Goal: Information Seeking & Learning: Find specific fact

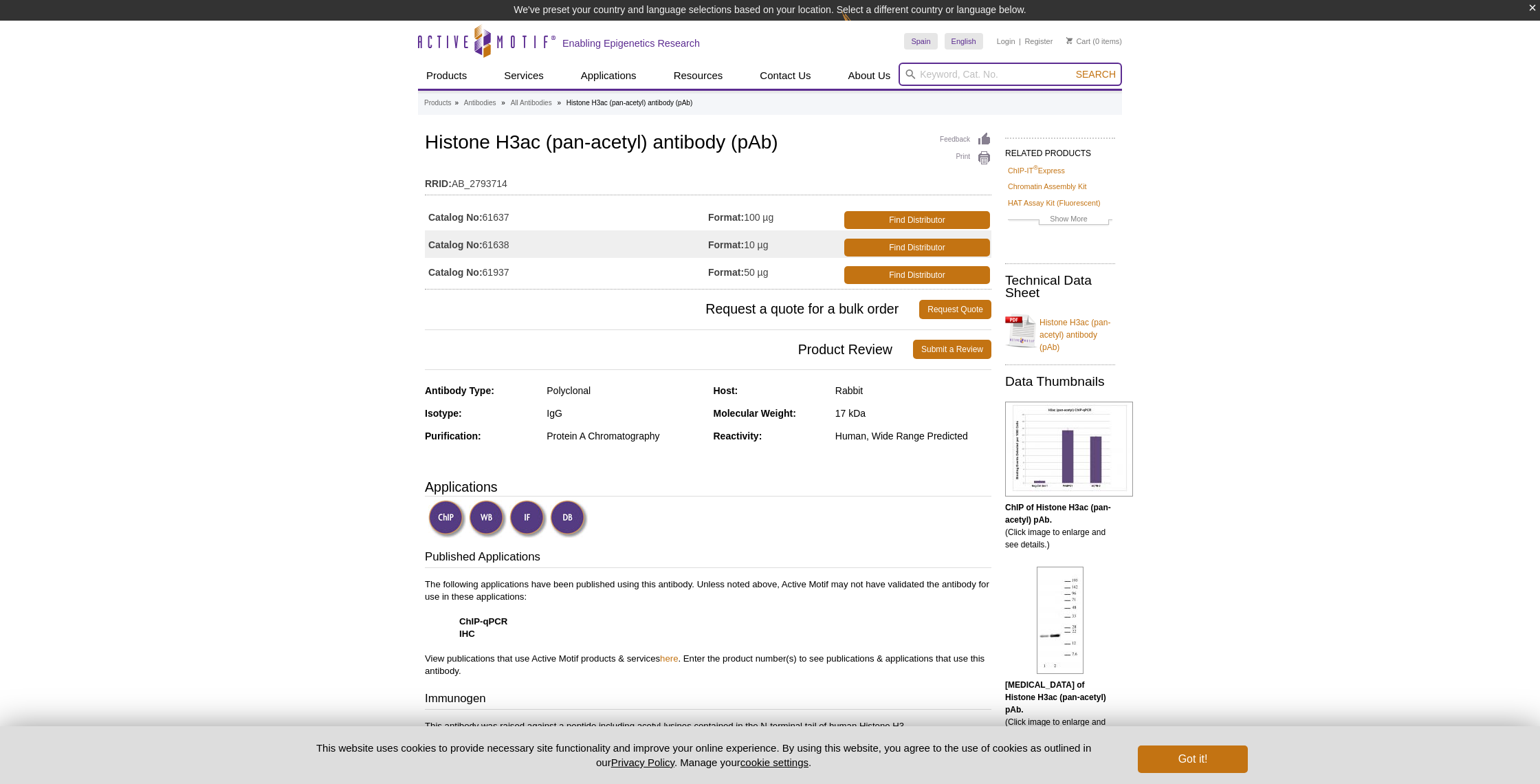
click at [939, 72] on input "search" at bounding box center [1010, 74] width 223 height 24
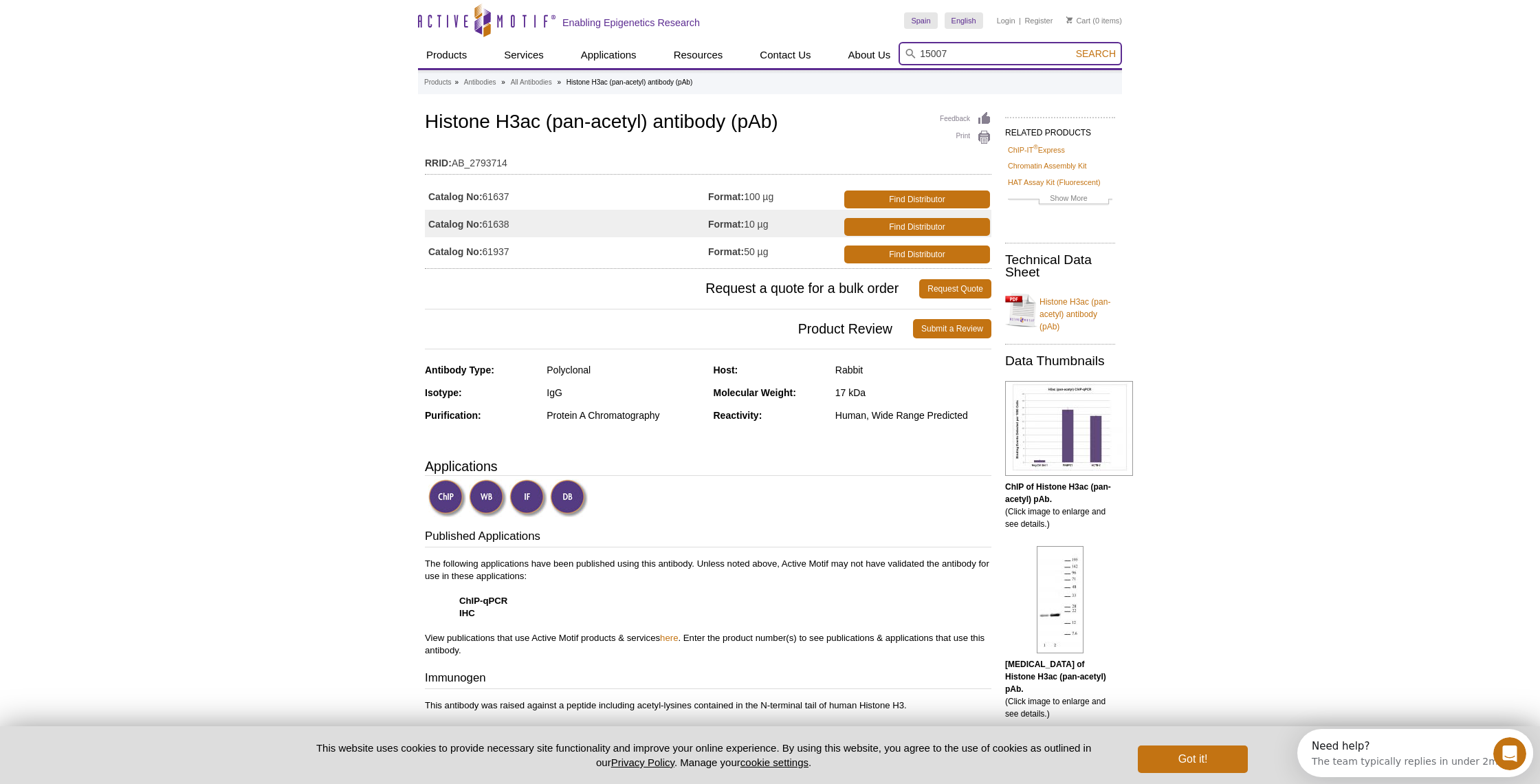
type input "15007"
click at [1072, 47] on button "Search" at bounding box center [1095, 53] width 48 height 13
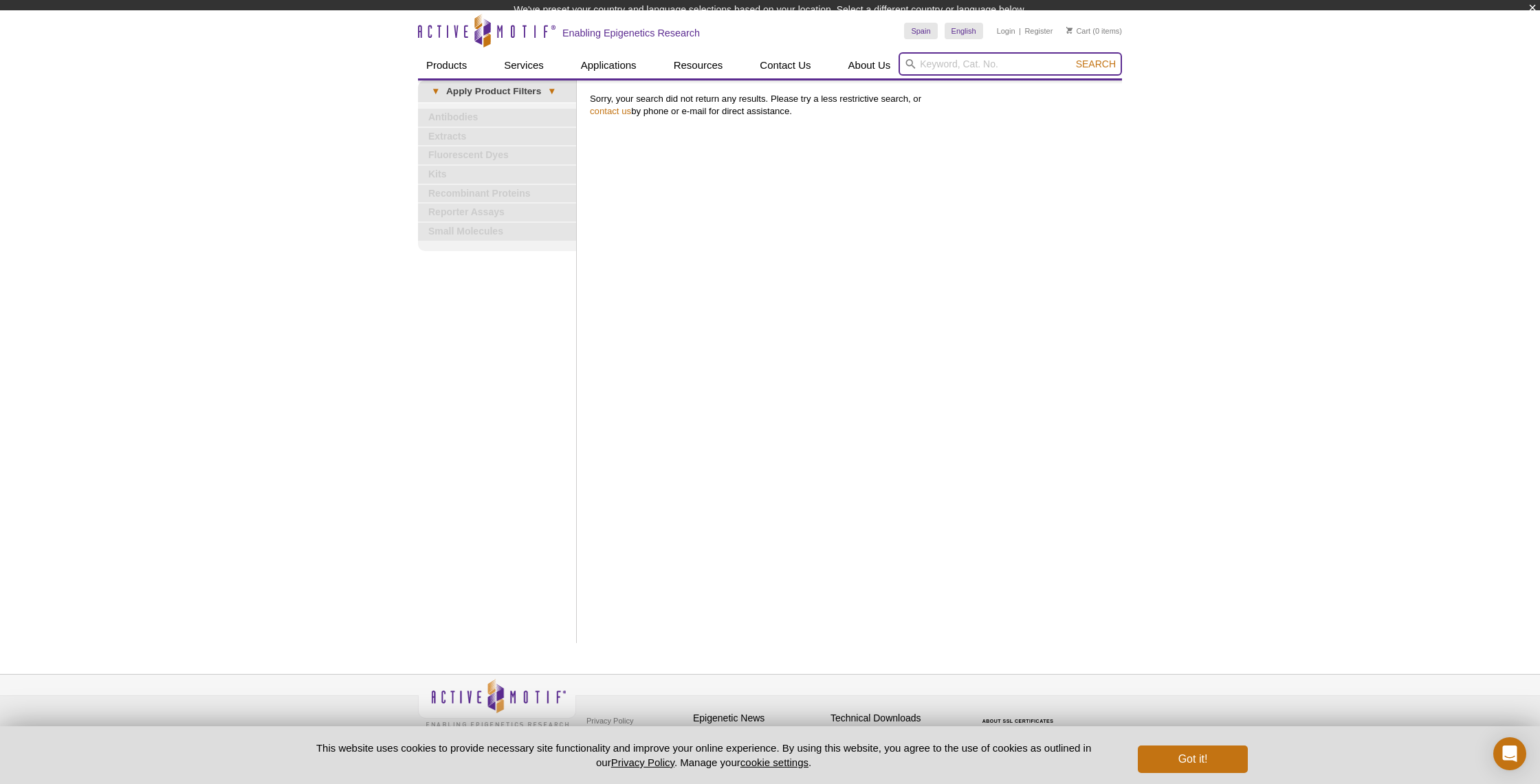
click at [930, 71] on header "Active Motif Logo Enabling Epigenetics Research 0 Search Skip to content Active…" at bounding box center [770, 45] width 704 height 71
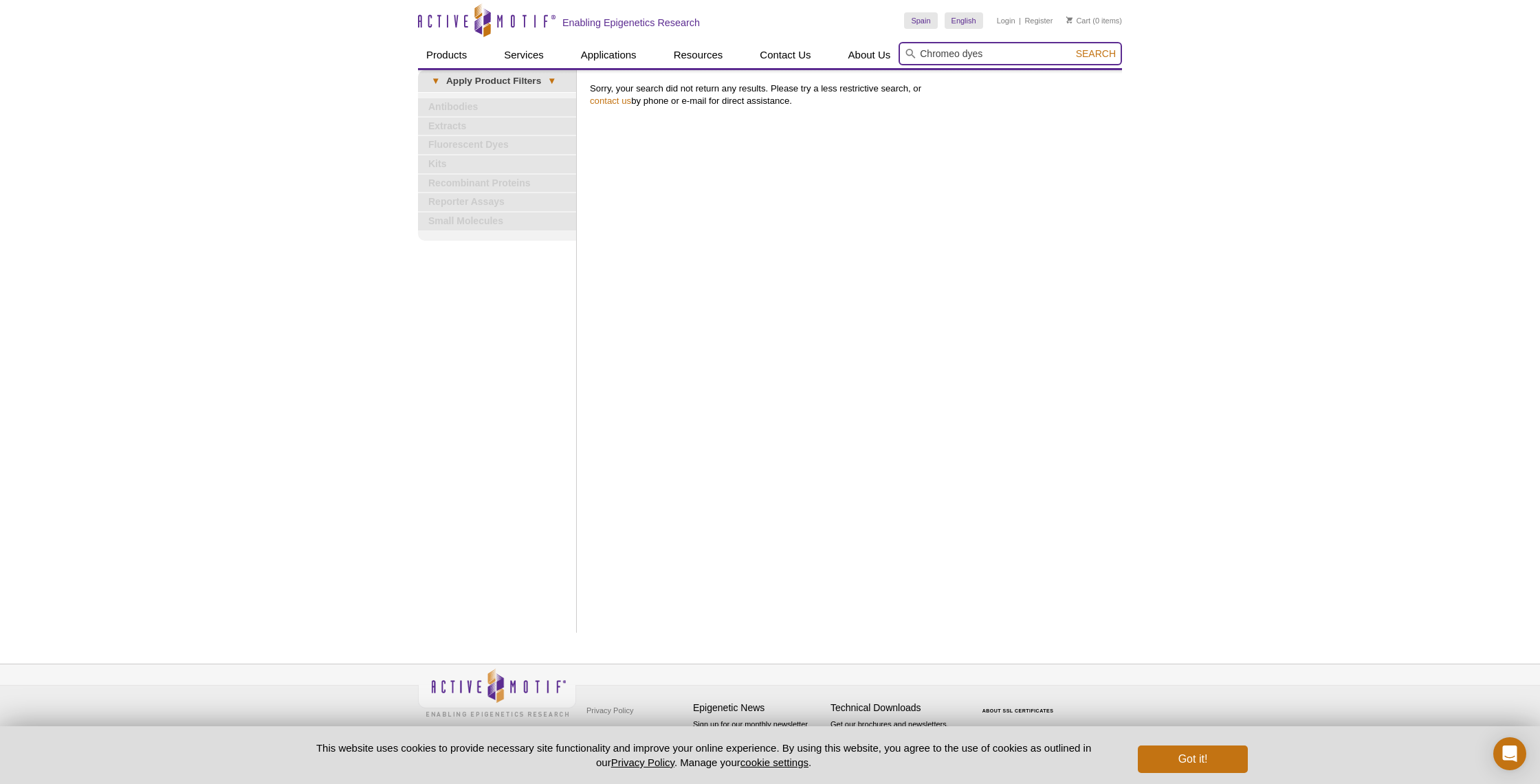
click at [962, 52] on input "Chromeo dyes" at bounding box center [1010, 53] width 223 height 24
drag, startPoint x: 965, startPoint y: 53, endPoint x: 997, endPoint y: 55, distance: 32.1
click at [997, 55] on input "Chromeo dyes" at bounding box center [1010, 53] width 223 height 24
type input "Chromeo L"
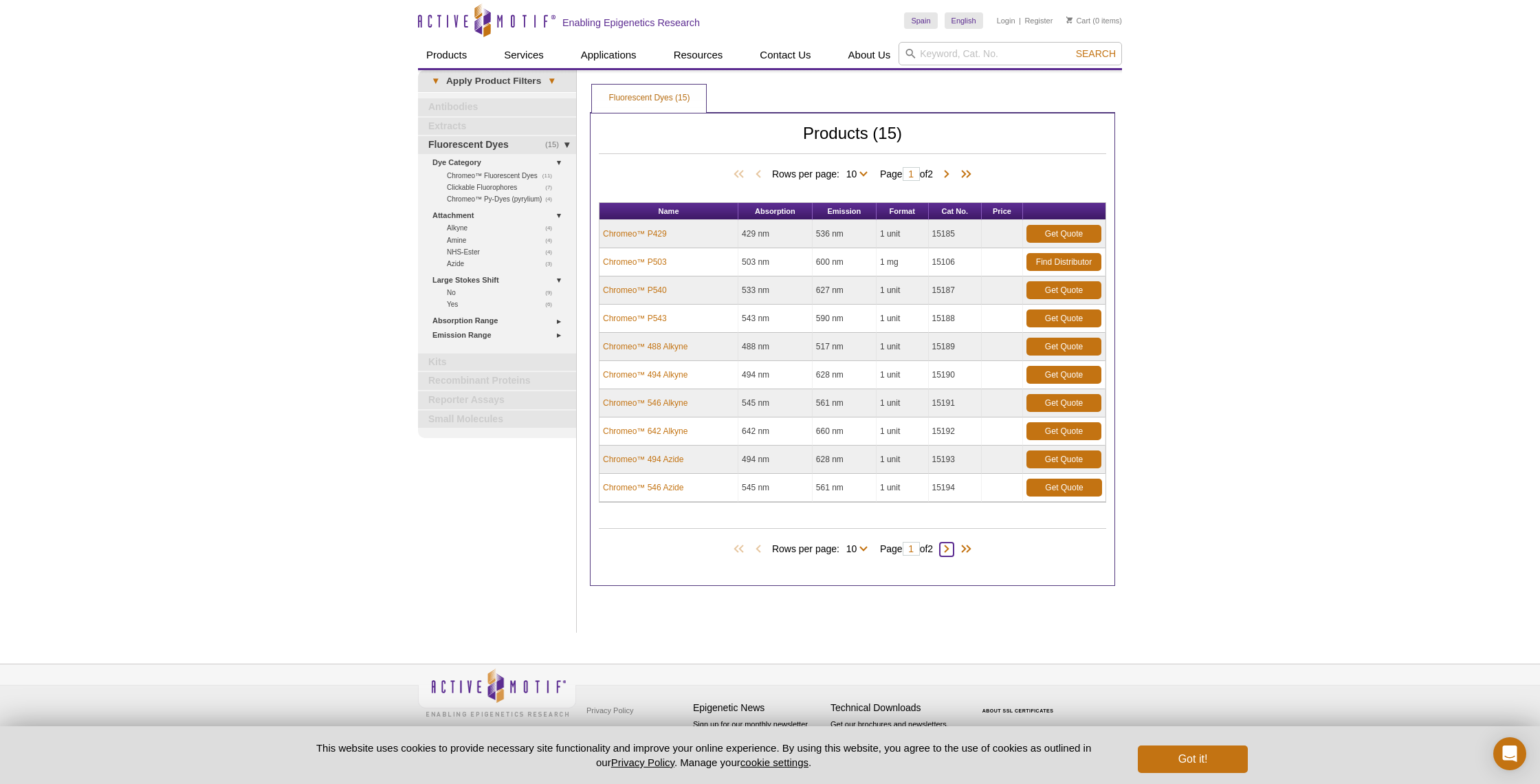
click at [951, 548] on span at bounding box center [946, 549] width 14 height 14
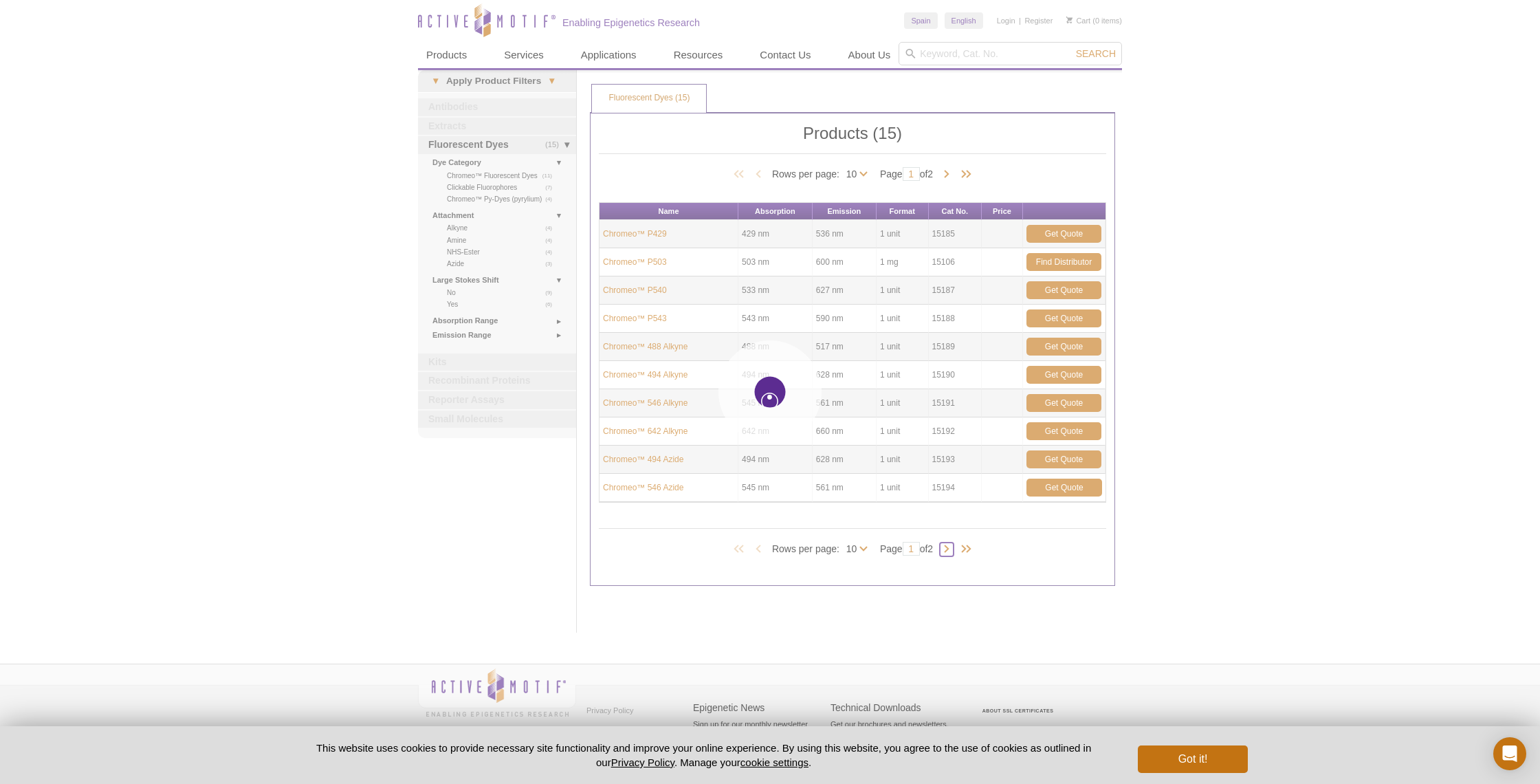
type input "2"
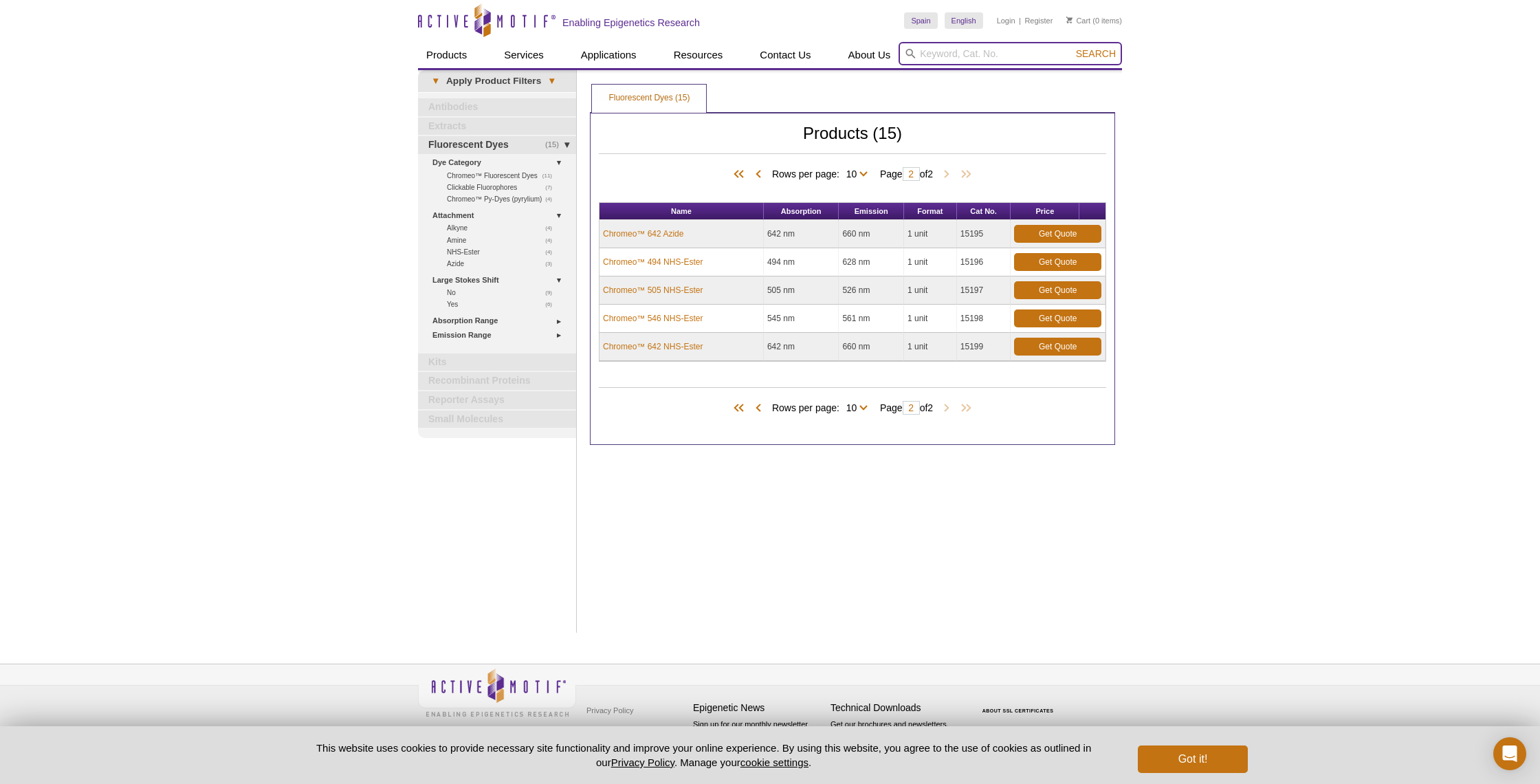
click at [987, 50] on input "search" at bounding box center [1010, 53] width 223 height 24
type input "MEMBRANE LT STAINING KIT"
click at [1072, 47] on button "Search" at bounding box center [1095, 53] width 48 height 13
